Goal: Find specific page/section: Find specific page/section

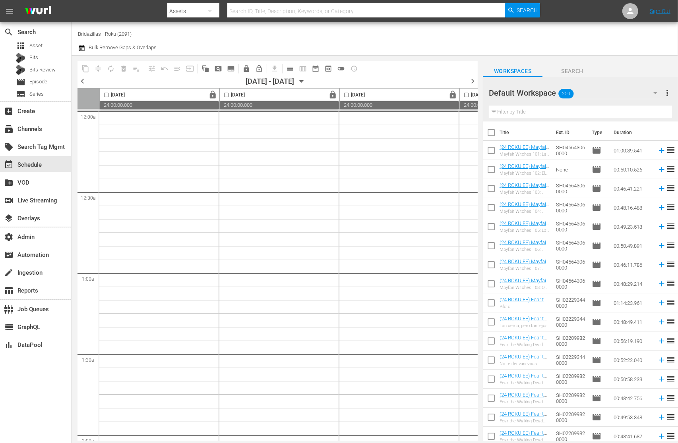
scroll to position [0, 73]
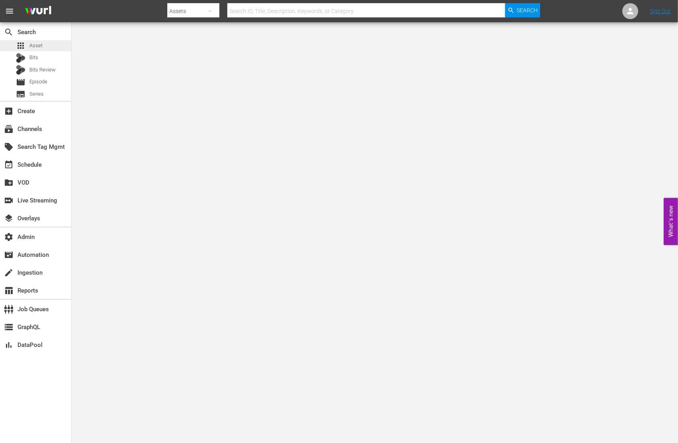
click at [42, 44] on div "apps Asset" at bounding box center [35, 45] width 71 height 11
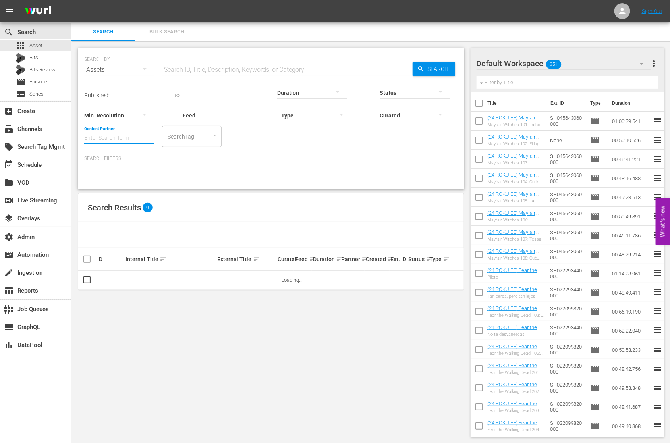
click at [119, 136] on input "Content Partner" at bounding box center [119, 138] width 70 height 29
click at [139, 163] on div "Ladbible Group Ltd (459)" at bounding box center [149, 160] width 116 height 19
type input "Ladbible Group Ltd (459)"
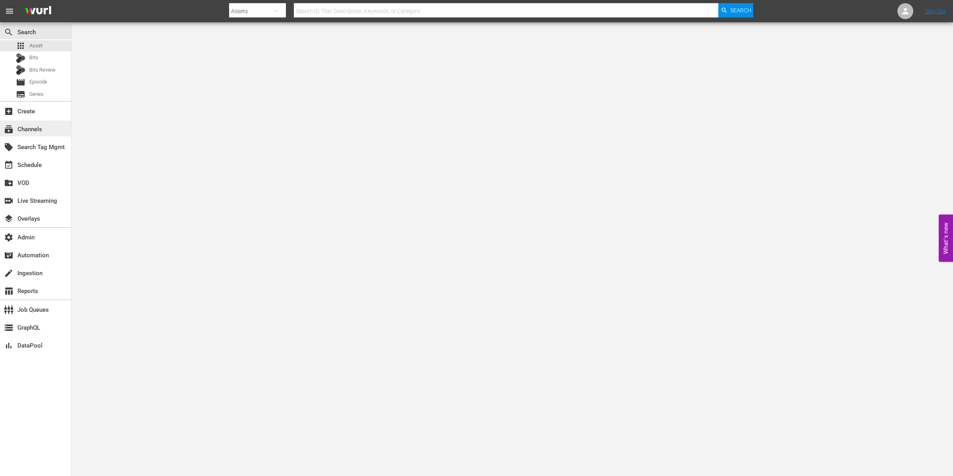
click at [33, 125] on div "subscriptions Channels" at bounding box center [22, 127] width 44 height 7
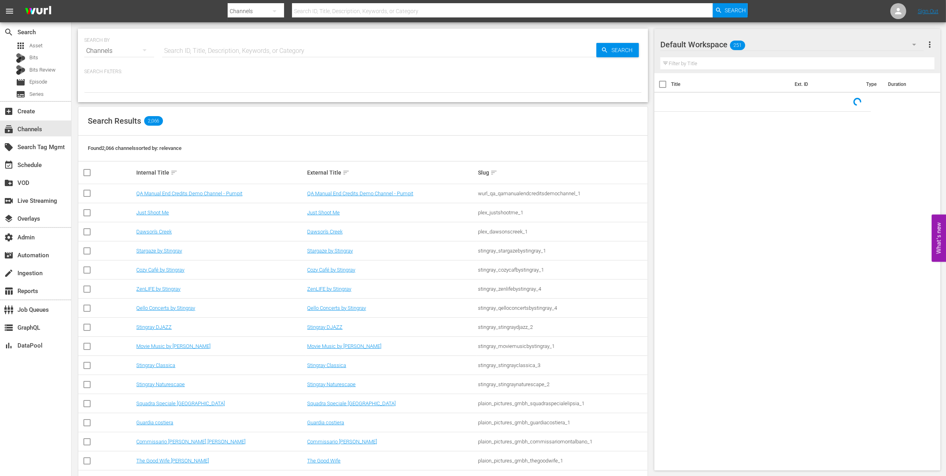
click at [212, 52] on input "text" at bounding box center [379, 50] width 434 height 19
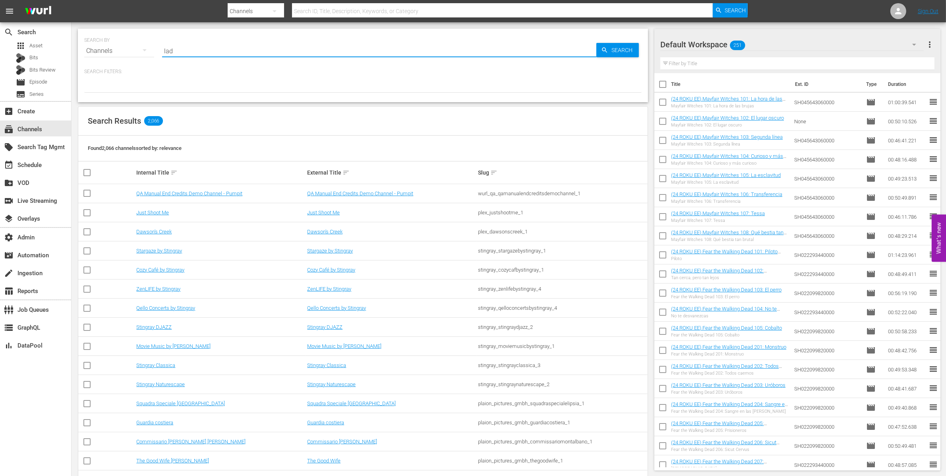
type input "ladb"
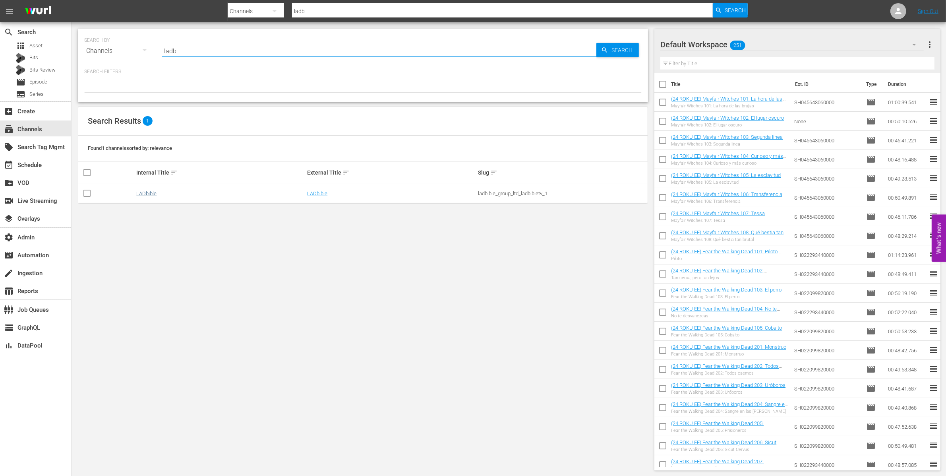
type input "ladb"
click at [146, 193] on link "LADbible" at bounding box center [146, 193] width 20 height 6
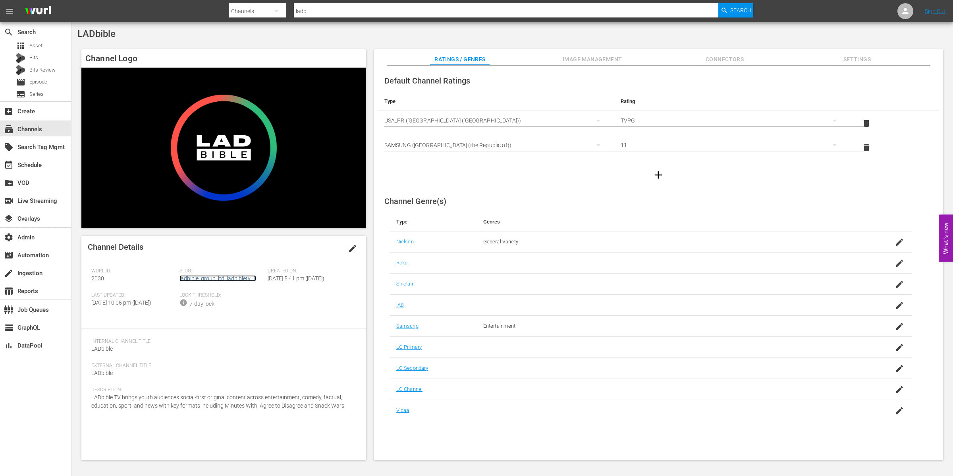
click at [206, 277] on link "ladbible_group_ltd_ladbibletv_1" at bounding box center [218, 278] width 77 height 6
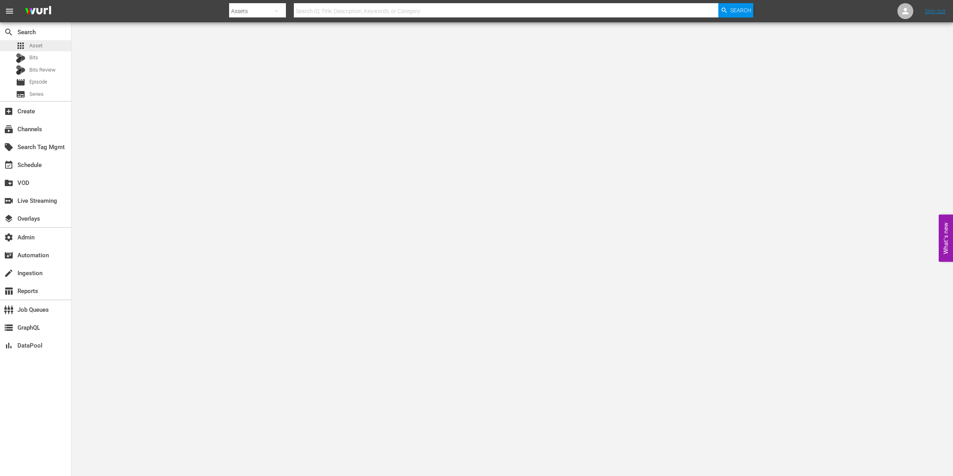
click at [53, 46] on div "apps Asset" at bounding box center [35, 45] width 71 height 11
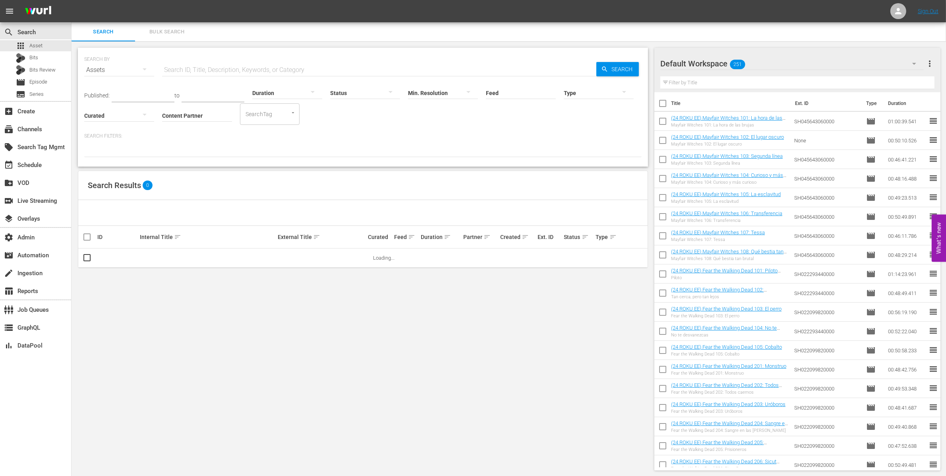
click at [209, 116] on input "Content Partner" at bounding box center [197, 116] width 70 height 29
click at [216, 137] on div "Ladbible Group Ltd (459)" at bounding box center [226, 137] width 116 height 19
type input "Ladbible Group Ltd (459)"
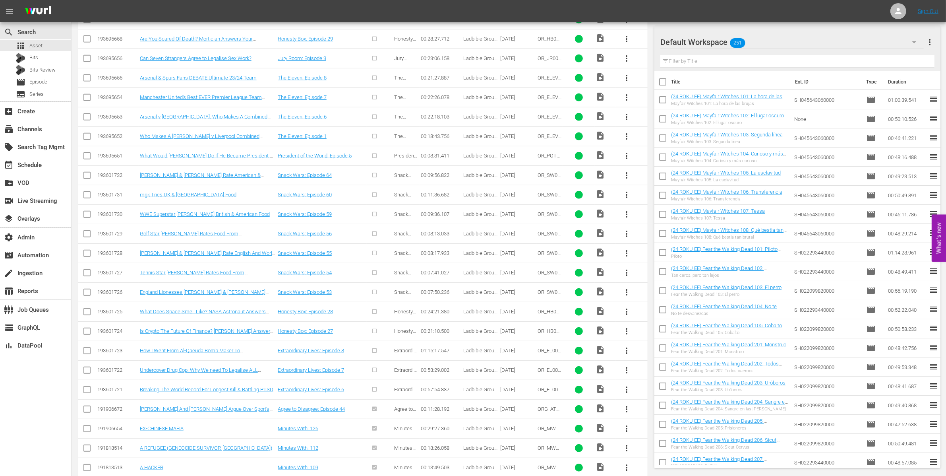
scroll to position [576, 0]
